Goal: Use online tool/utility: Utilize a website feature to perform a specific function

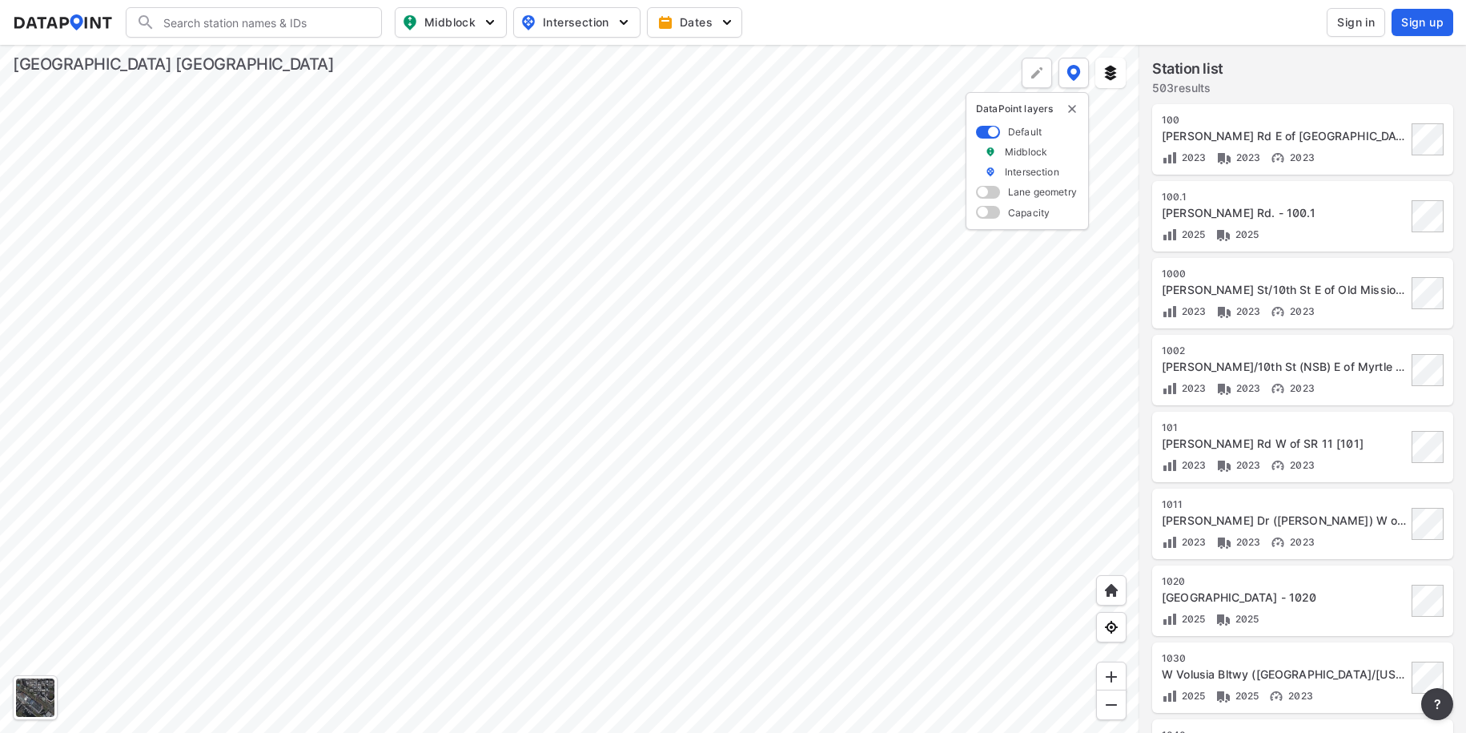
click at [987, 133] on span at bounding box center [988, 132] width 24 height 13
click at [987, 133] on input "checkbox" at bounding box center [981, 133] width 10 height 0
click at [1112, 72] on img at bounding box center [1111, 73] width 16 height 16
click at [1063, 155] on span "Clear layers" at bounding box center [1064, 158] width 66 height 16
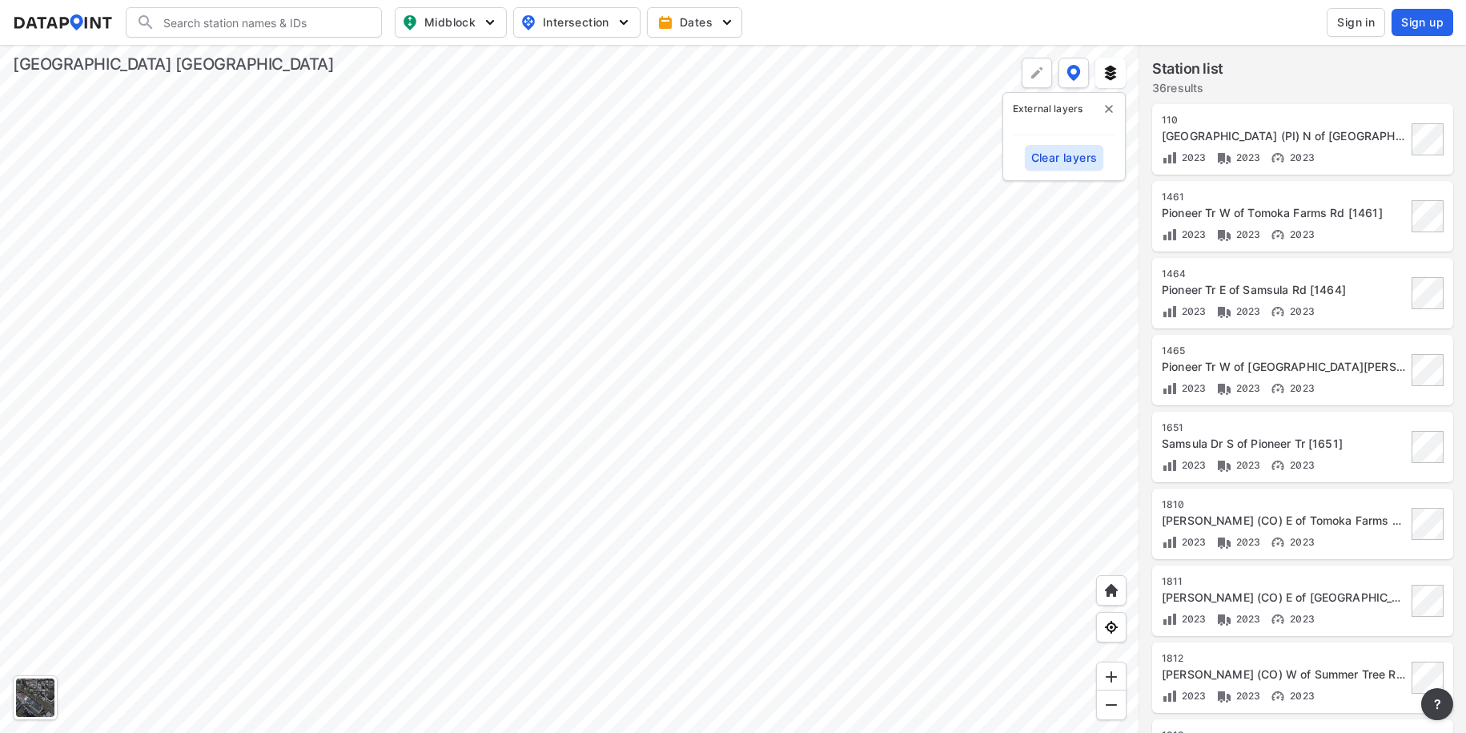
click at [810, 434] on div at bounding box center [570, 389] width 1140 height 688
click at [300, 394] on div at bounding box center [570, 389] width 1140 height 688
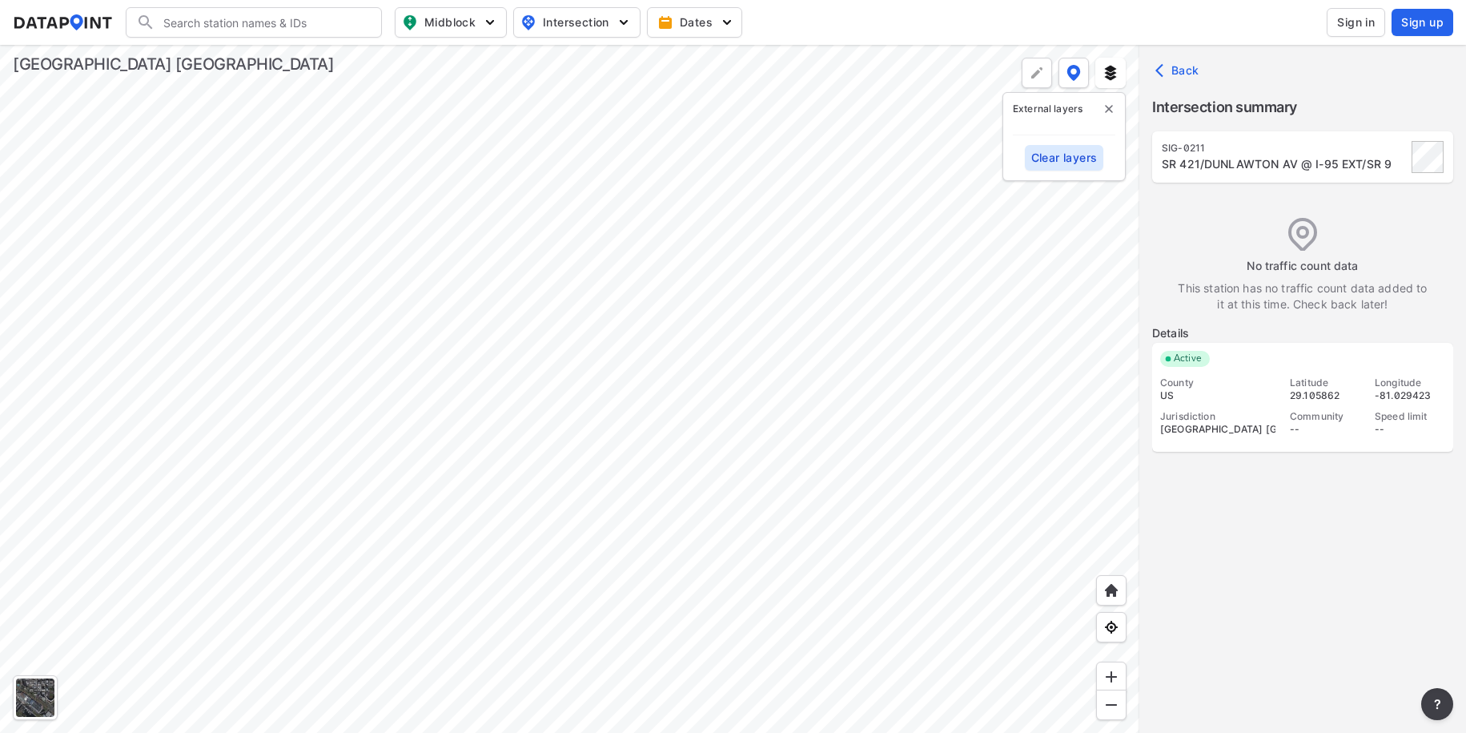
click at [831, 327] on div at bounding box center [570, 389] width 1140 height 688
click at [737, 376] on div at bounding box center [570, 389] width 1140 height 688
click at [403, 669] on div at bounding box center [570, 389] width 1140 height 688
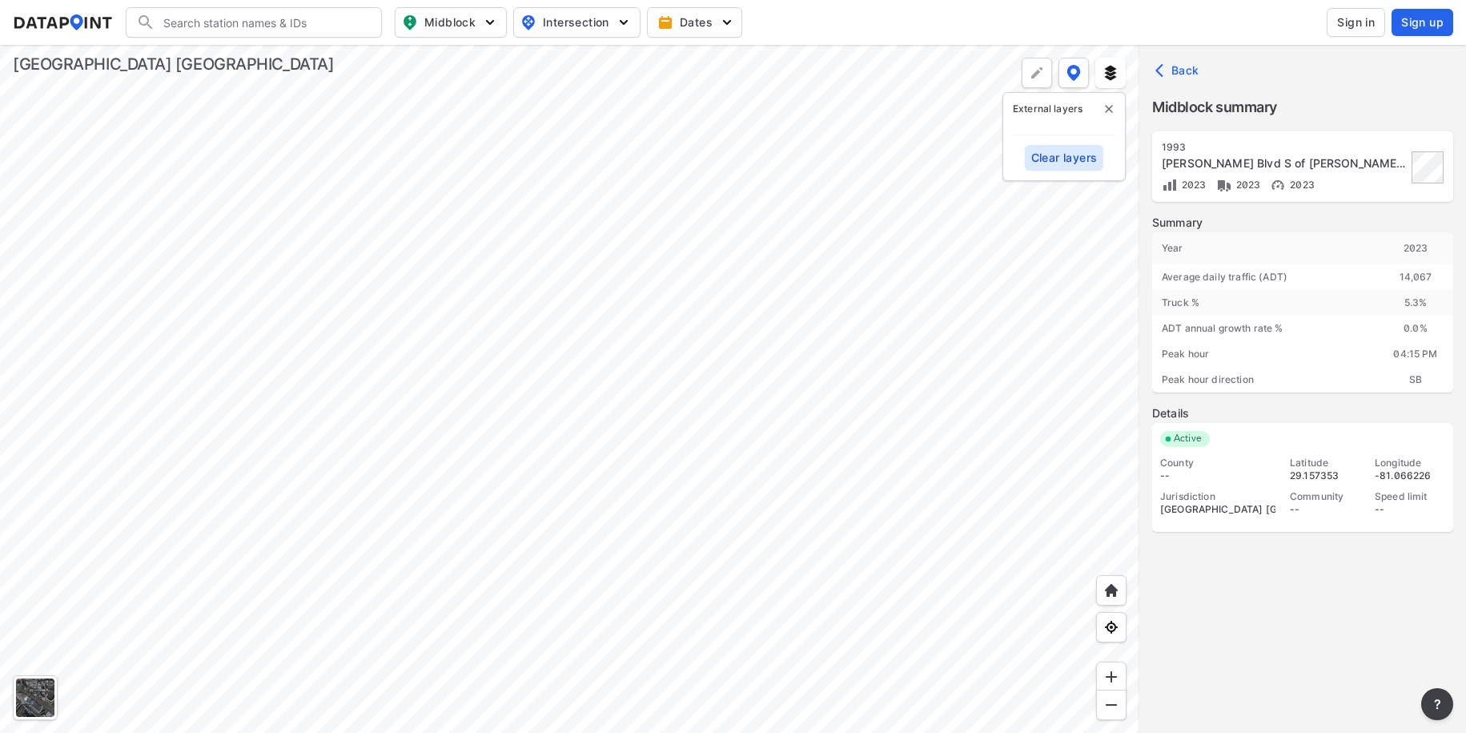
click at [656, 388] on div at bounding box center [570, 389] width 1140 height 688
click at [875, 494] on div at bounding box center [570, 389] width 1140 height 688
click at [516, 364] on div at bounding box center [570, 389] width 1140 height 688
click at [669, 401] on div at bounding box center [570, 389] width 1140 height 688
click at [542, 401] on div at bounding box center [570, 389] width 1140 height 688
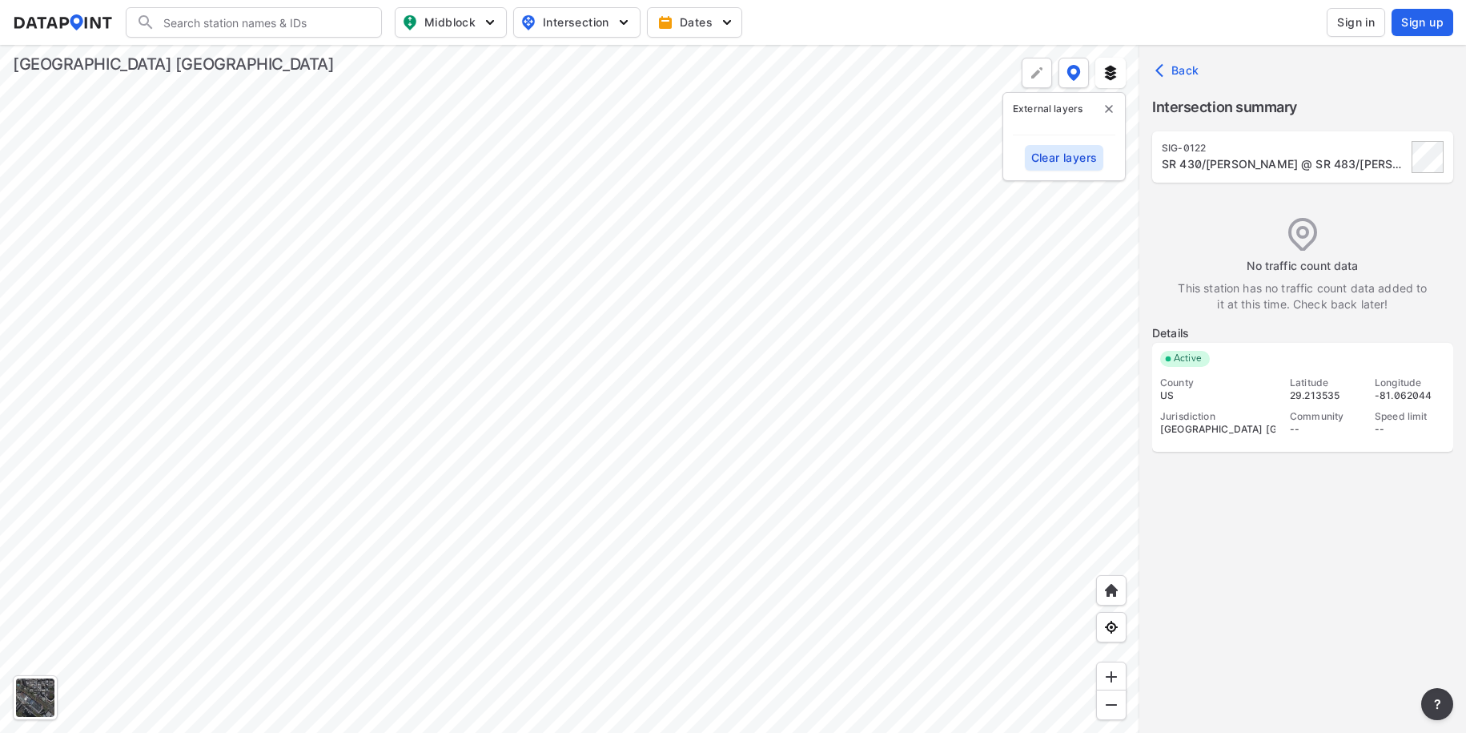
click at [388, 369] on div at bounding box center [570, 389] width 1140 height 688
click at [315, 366] on div at bounding box center [570, 389] width 1140 height 688
click at [238, 467] on div at bounding box center [570, 389] width 1140 height 688
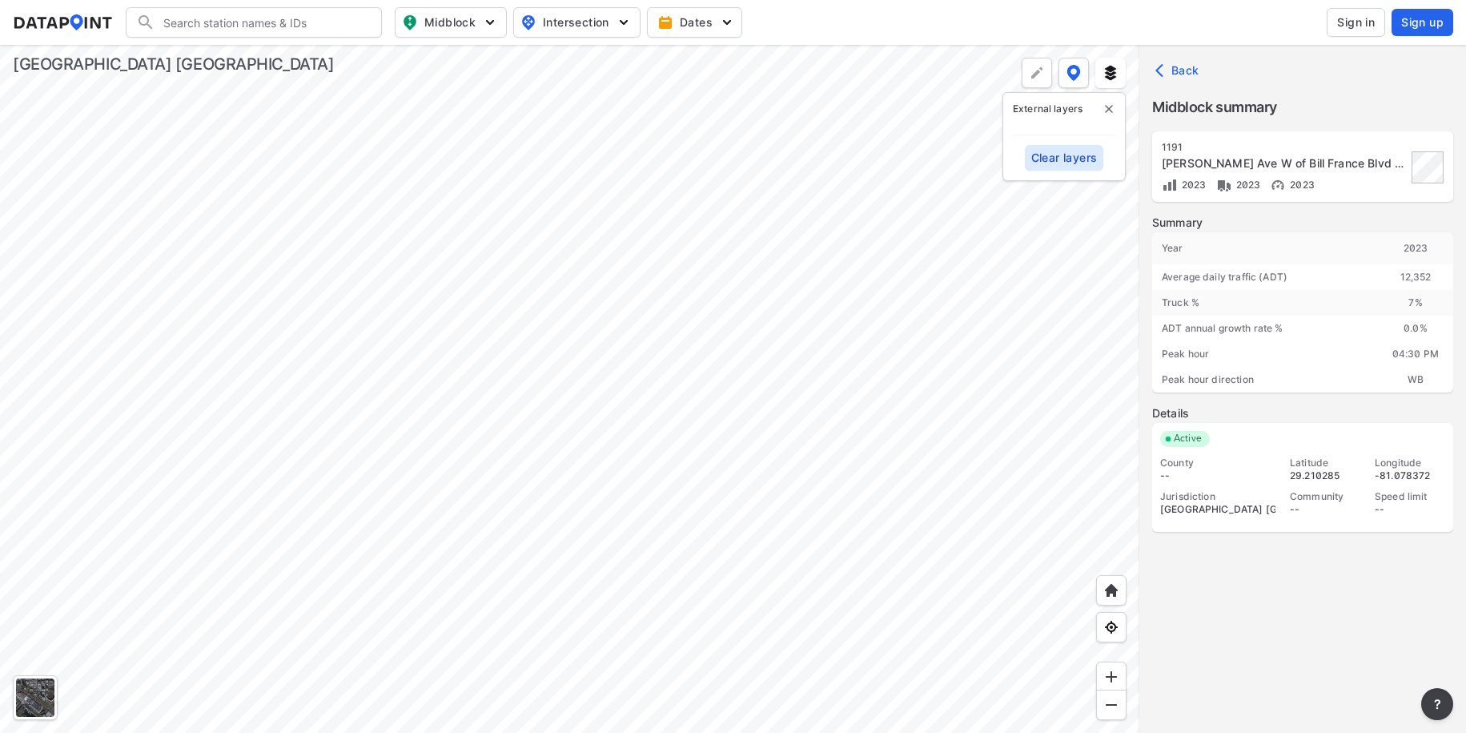
click at [406, 581] on div at bounding box center [570, 389] width 1140 height 688
click at [203, 210] on div at bounding box center [570, 389] width 1140 height 688
click at [325, 91] on div at bounding box center [570, 389] width 1140 height 688
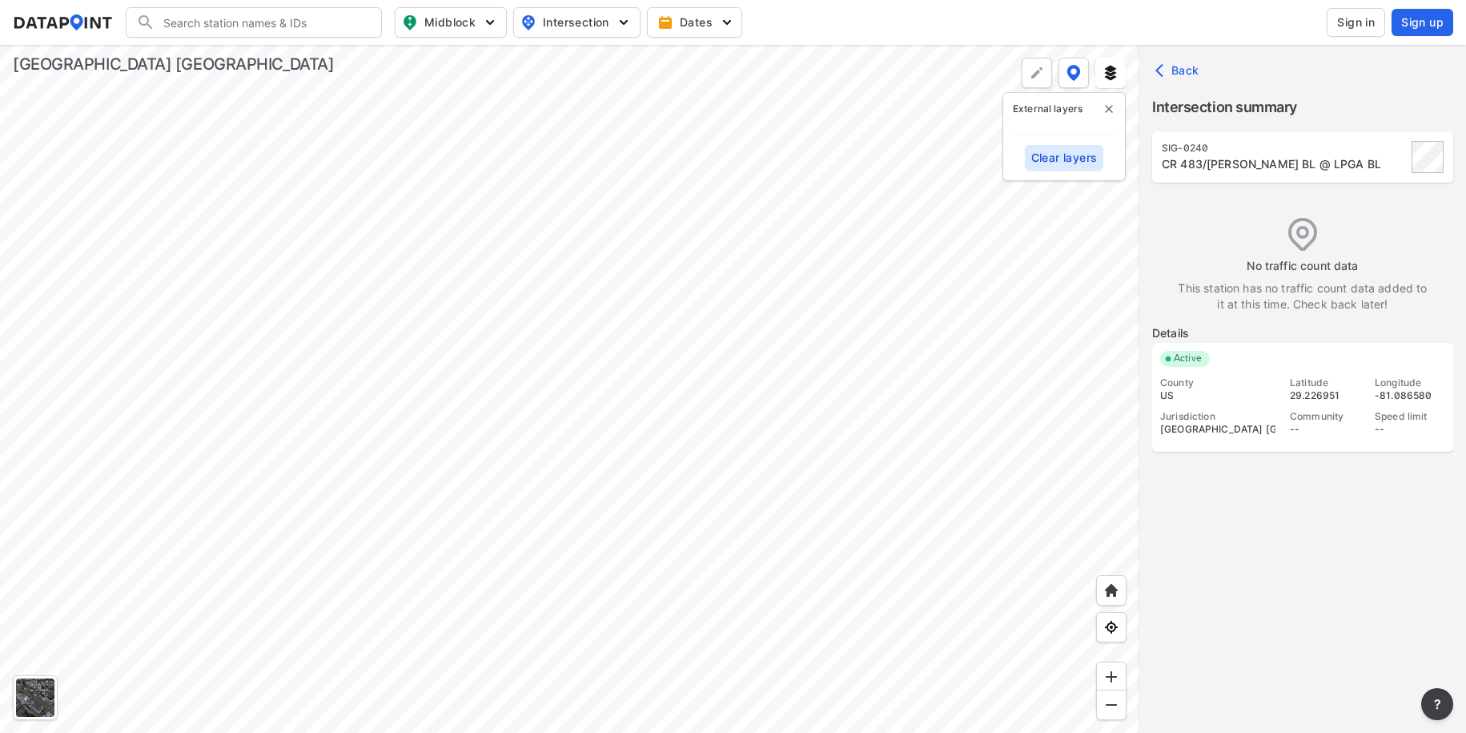
click at [536, 296] on div at bounding box center [570, 389] width 1140 height 688
click at [489, 302] on div at bounding box center [570, 389] width 1140 height 688
click at [428, 270] on div at bounding box center [570, 389] width 1140 height 688
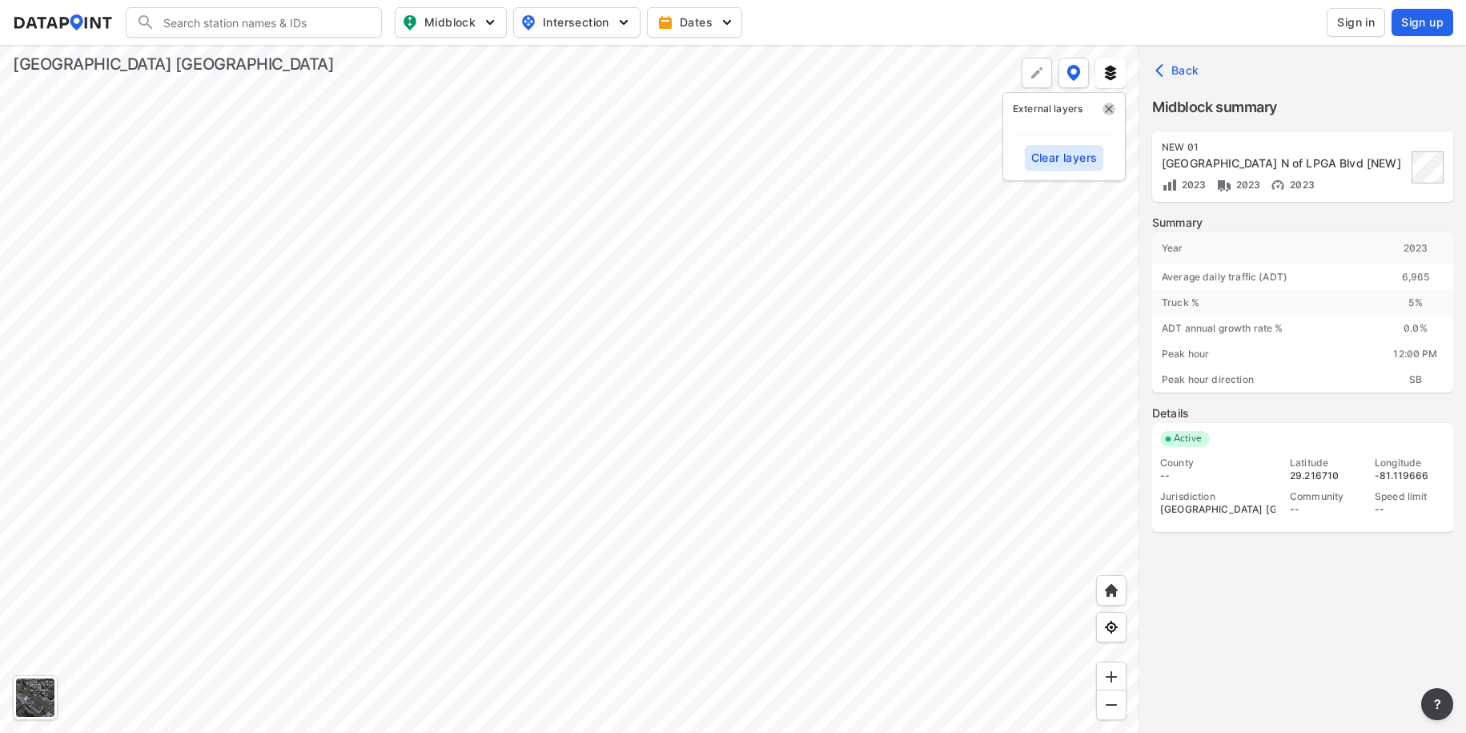
click at [1112, 104] on img "delete" at bounding box center [1109, 109] width 13 height 13
click at [834, 569] on div at bounding box center [570, 389] width 1140 height 688
